Goal: Check status: Check status

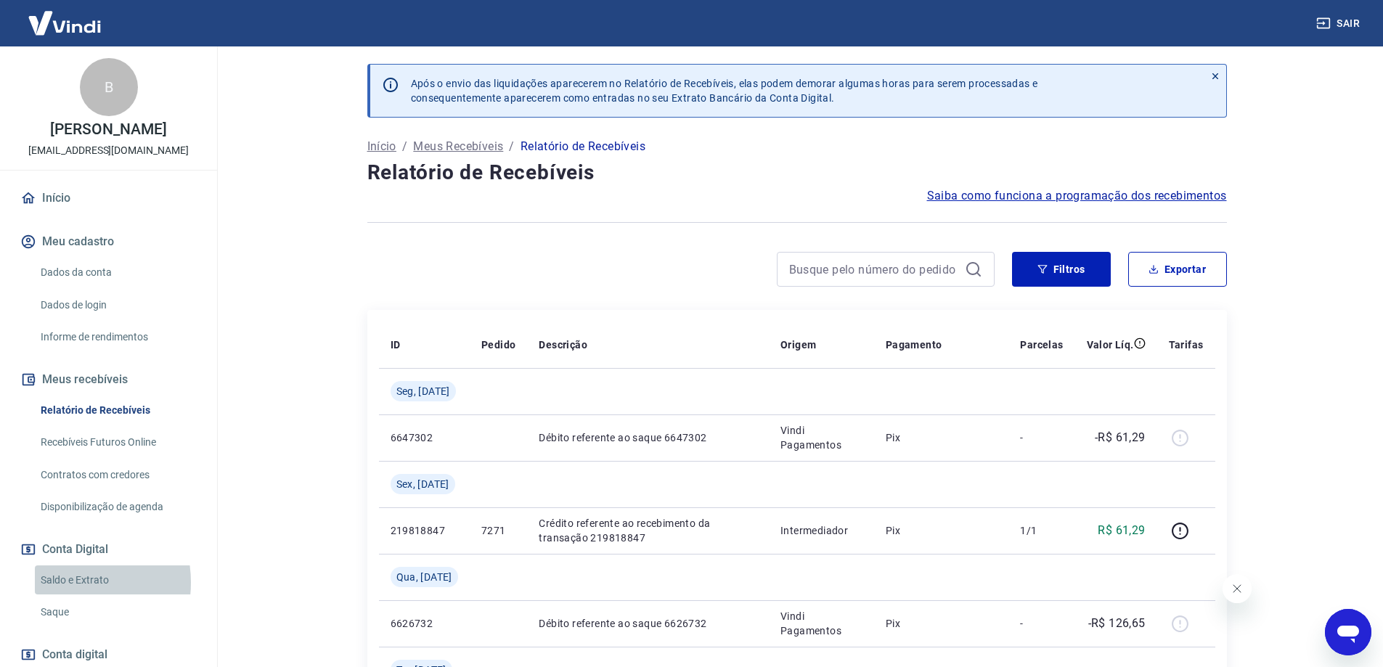
click at [62, 582] on link "Saldo e Extrato" at bounding box center [117, 581] width 165 height 30
